Goal: Transaction & Acquisition: Purchase product/service

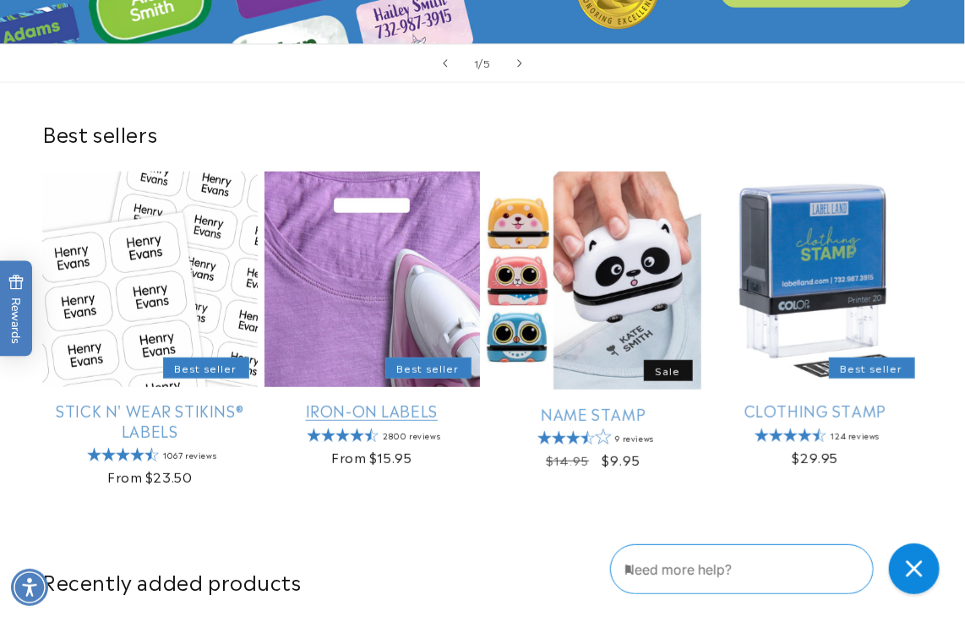
scroll to position [423, 0]
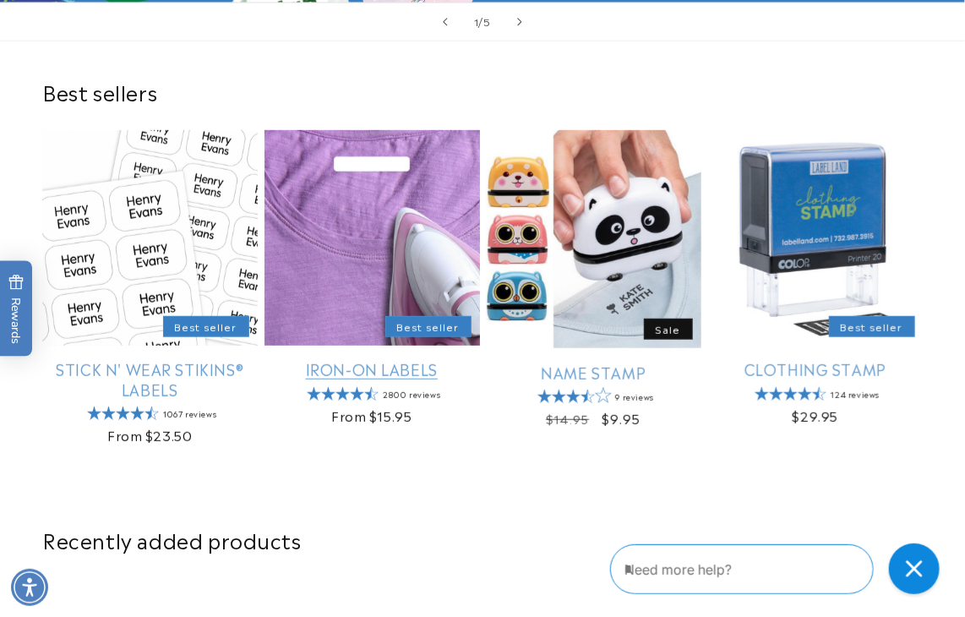
click at [172, 121] on link "Iron-On Labels" at bounding box center [372, 368] width 215 height 19
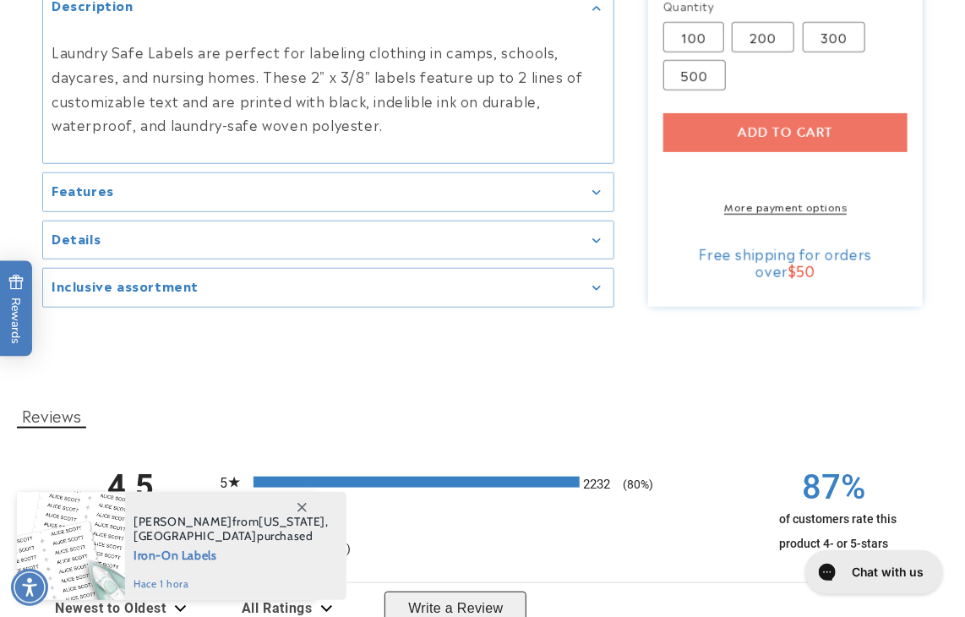
click at [765, 113] on div "Add to cart More payment options This item is a recurring or deferred purchase.…" at bounding box center [785, 163] width 245 height 101
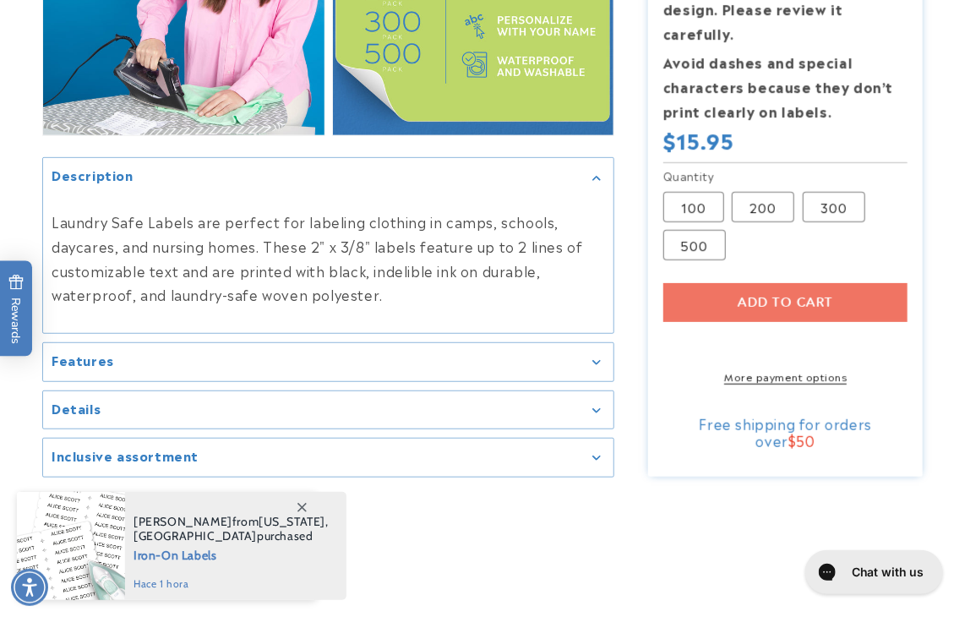
scroll to position [2620, 0]
click at [792, 290] on div "Add to cart More payment options This item is a recurring or deferred purchase.…" at bounding box center [785, 332] width 245 height 101
click at [757, 191] on label "200 Variant sold out or unavailable" at bounding box center [763, 206] width 63 height 30
click at [765, 286] on div "Add to cart More payment options This item is a recurring or deferred purchase.…" at bounding box center [785, 332] width 245 height 101
click at [762, 288] on div "Add to cart More payment options This item is a recurring or deferred purchase.…" at bounding box center [785, 332] width 245 height 101
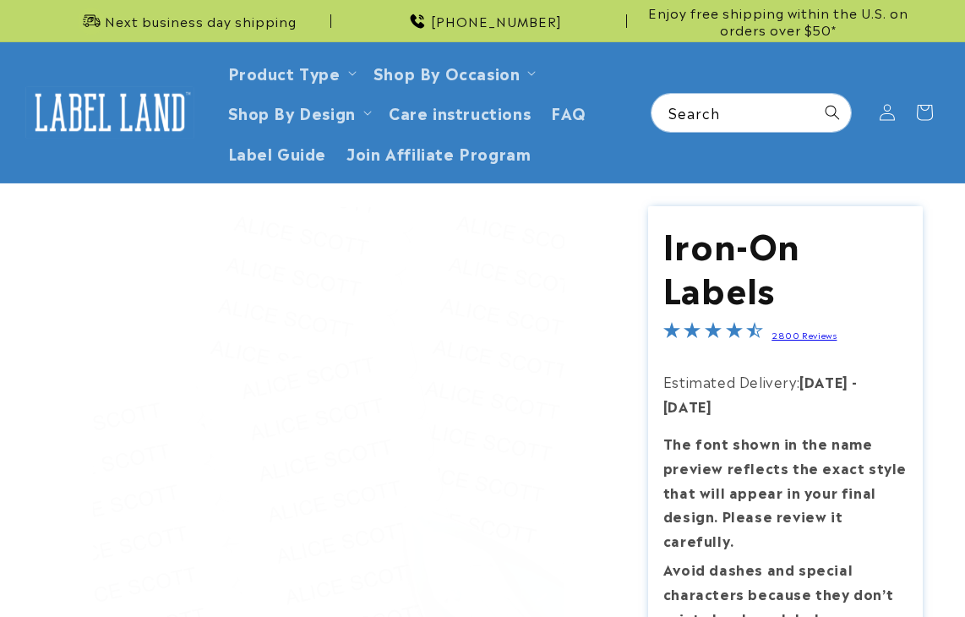
scroll to position [2620, 0]
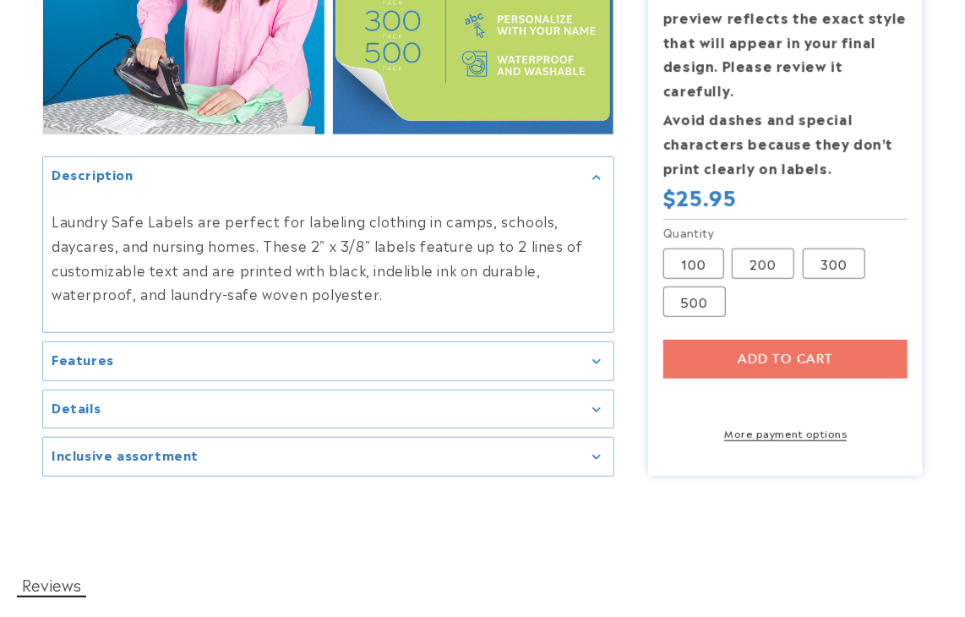
click at [821, 346] on div "Add to cart More payment options This item is a recurring or deferred purchase.…" at bounding box center [785, 390] width 245 height 101
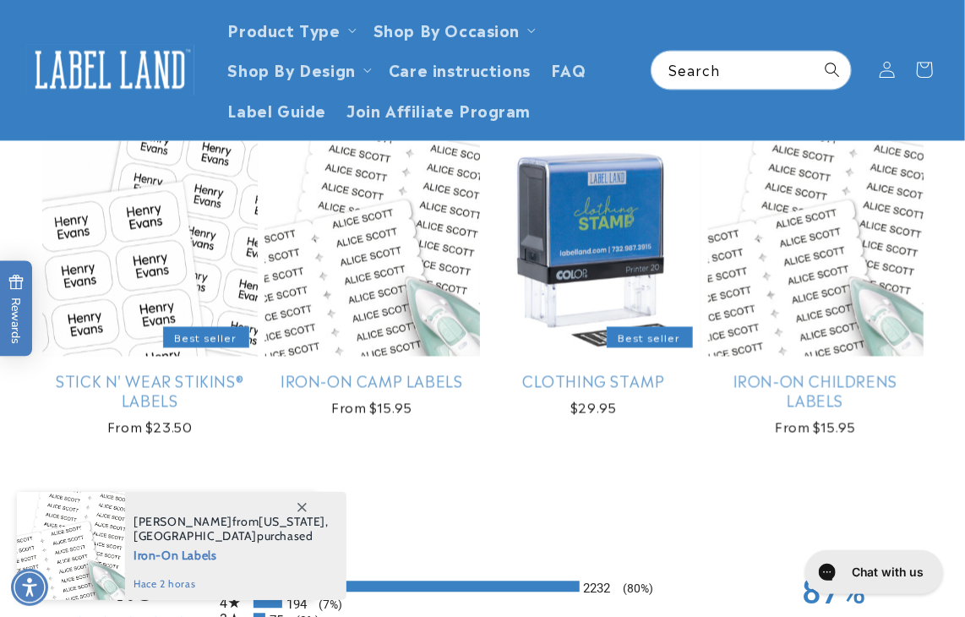
scroll to position [676, 0]
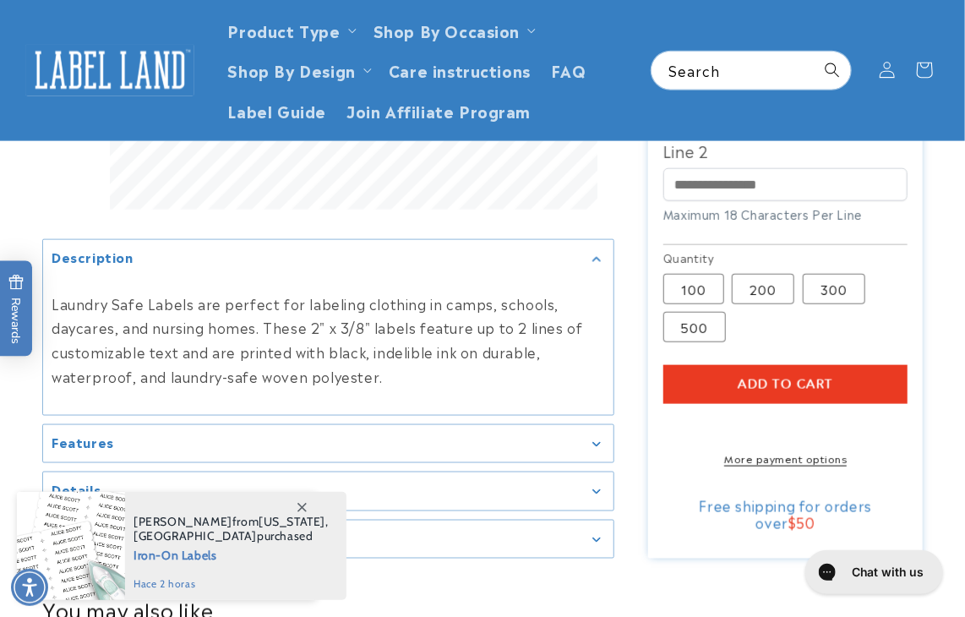
click at [830, 382] on span "Add to cart" at bounding box center [785, 384] width 95 height 15
